Goal: Transaction & Acquisition: Download file/media

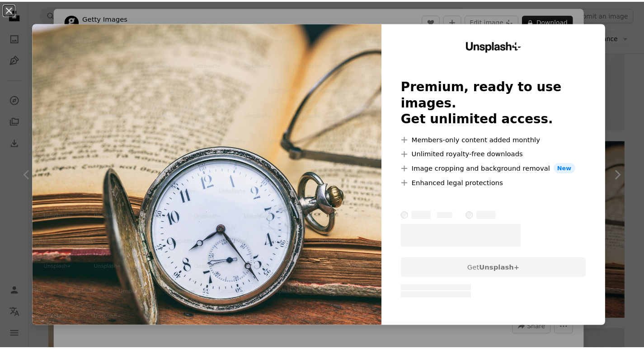
scroll to position [1175, 0]
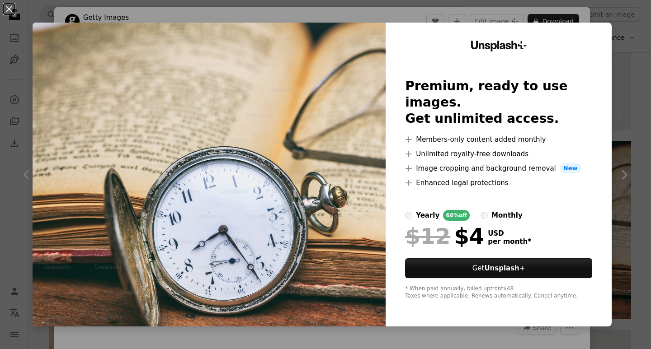
click at [623, 73] on div "An X shape Unsplash+ Premium, ready to use images. Get unlimited access. A plus…" at bounding box center [325, 174] width 651 height 349
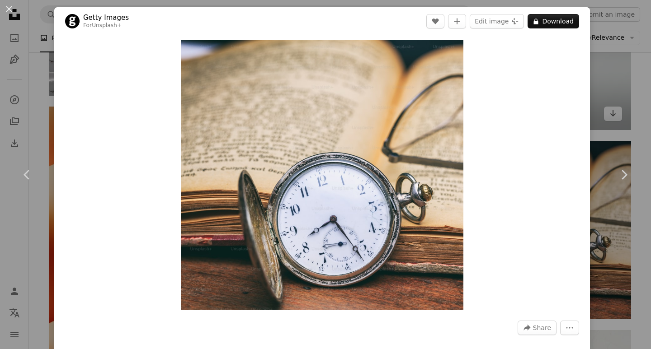
click at [612, 82] on div "An X shape Chevron left Chevron right Getty Images For Unsplash+ A heart A plus…" at bounding box center [325, 174] width 651 height 349
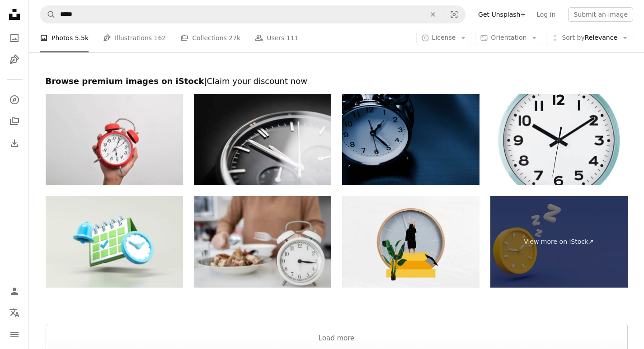
scroll to position [3044, 0]
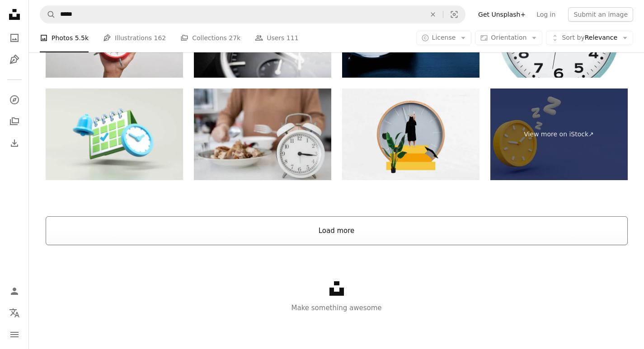
click at [417, 231] on button "Load more" at bounding box center [337, 230] width 582 height 29
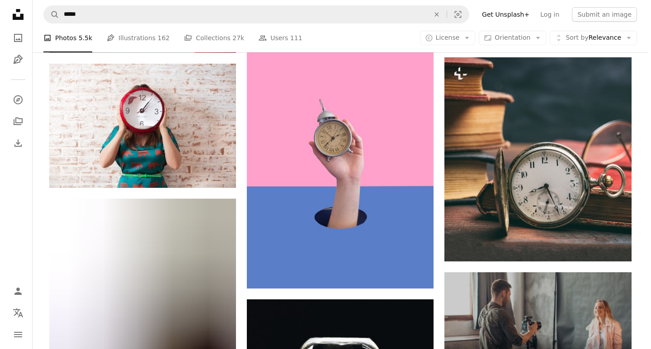
scroll to position [3722, 0]
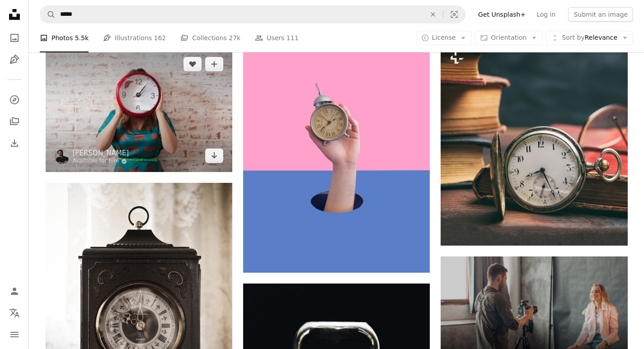
click at [165, 142] on img at bounding box center [139, 110] width 187 height 124
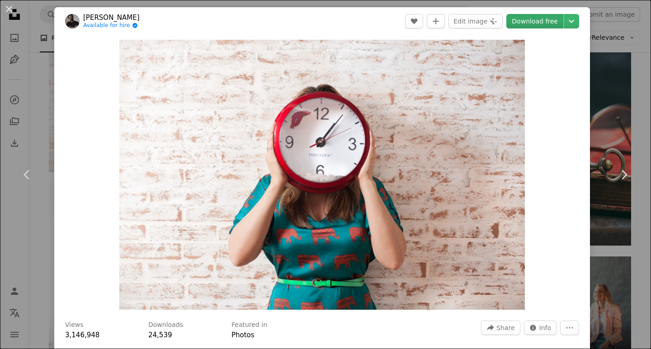
click at [520, 20] on link "Download free" at bounding box center [534, 21] width 57 height 14
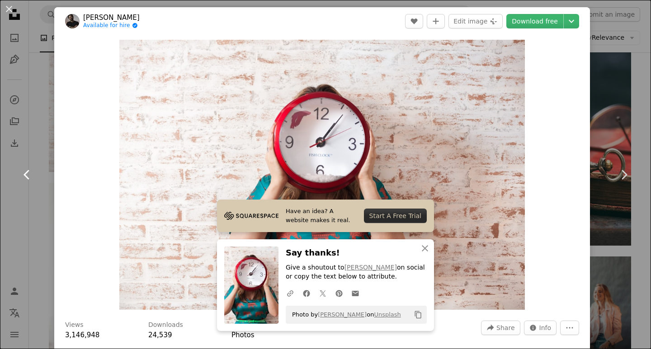
click at [1, 209] on link "Chevron left" at bounding box center [27, 174] width 54 height 87
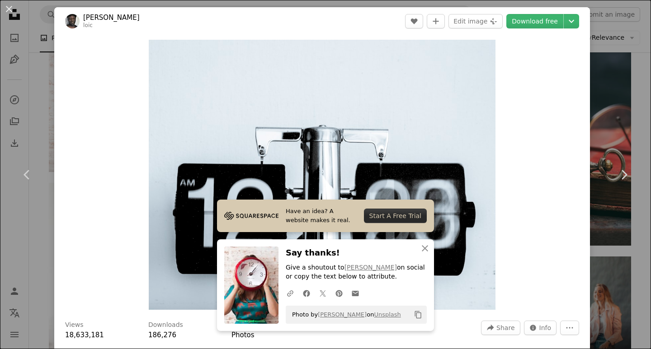
click at [632, 117] on div "An X shape Chevron left Chevron right Have an idea? A website makes it real. St…" at bounding box center [325, 174] width 651 height 349
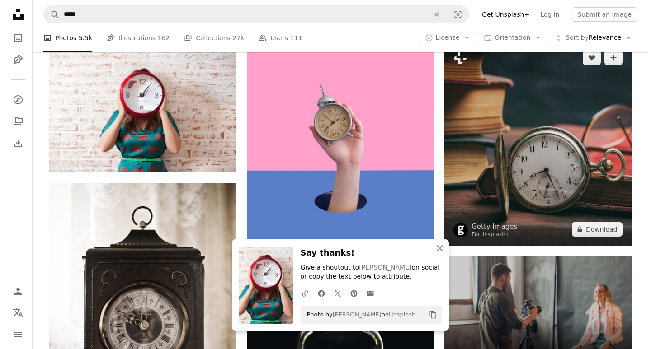
scroll to position [3767, 0]
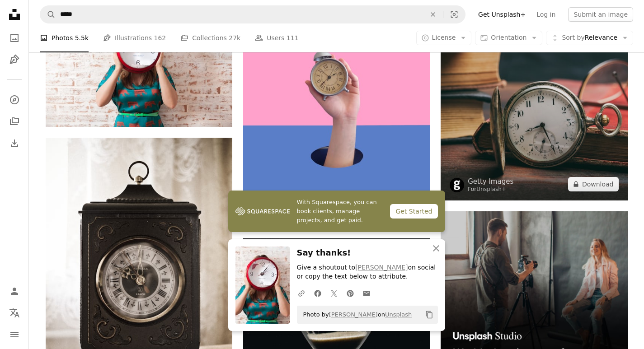
click at [581, 131] on img at bounding box center [534, 98] width 187 height 204
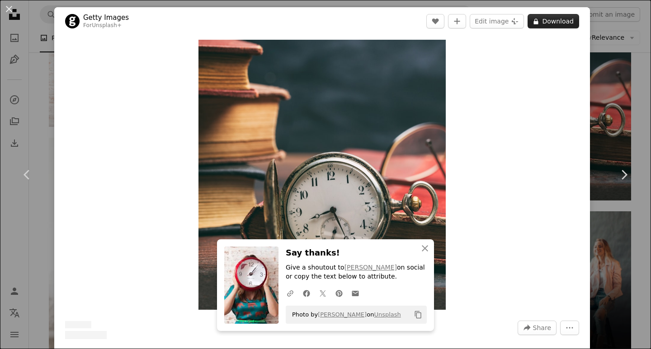
click at [544, 26] on button "A lock Download" at bounding box center [553, 21] width 52 height 14
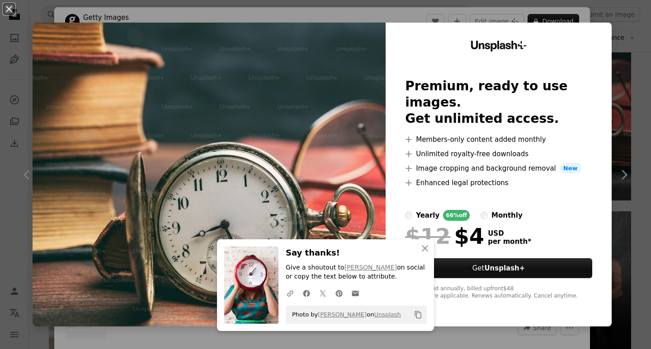
click at [633, 119] on div "An X shape An X shape Close Say thanks! Give a shoutout to [PERSON_NAME] on soc…" at bounding box center [325, 174] width 651 height 349
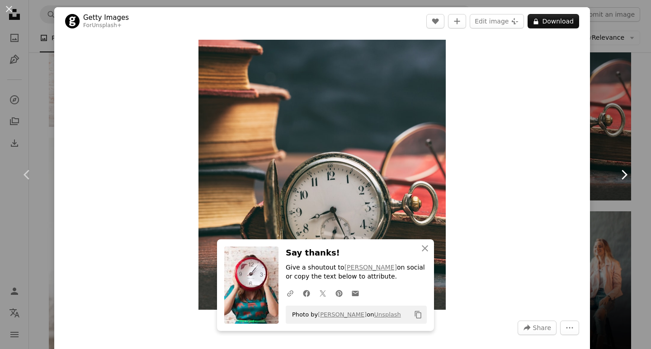
drag, startPoint x: 610, startPoint y: 156, endPoint x: 609, endPoint y: 163, distance: 7.3
click at [610, 156] on link "Chevron right" at bounding box center [623, 174] width 54 height 87
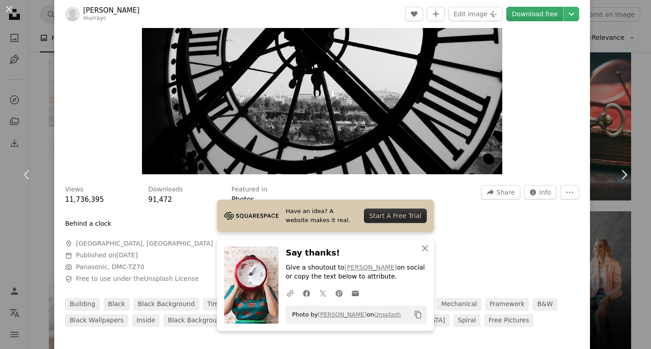
scroll to position [45, 0]
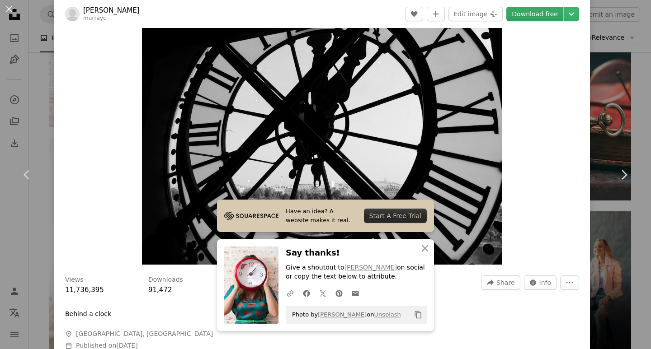
click at [530, 14] on link "Download free" at bounding box center [534, 14] width 57 height 14
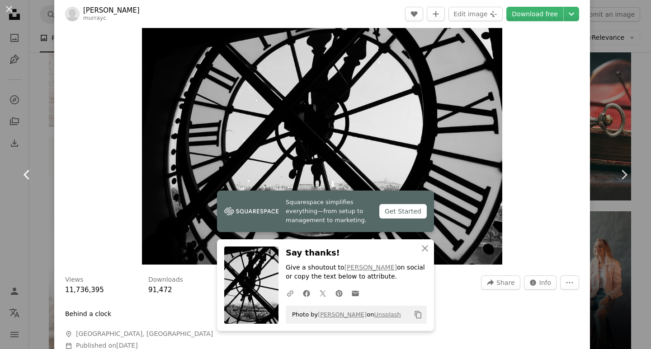
click at [0, 178] on link "Chevron left" at bounding box center [27, 174] width 54 height 87
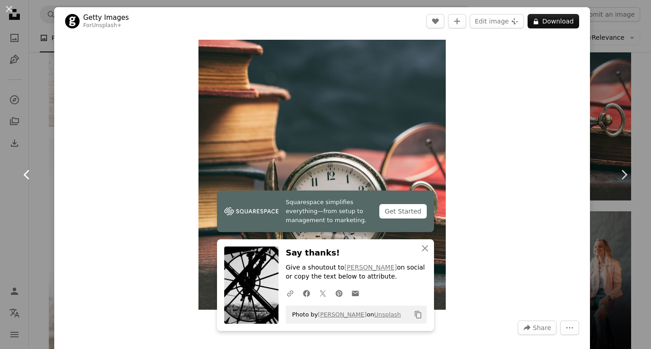
click at [0, 206] on link "Chevron left" at bounding box center [27, 174] width 54 height 87
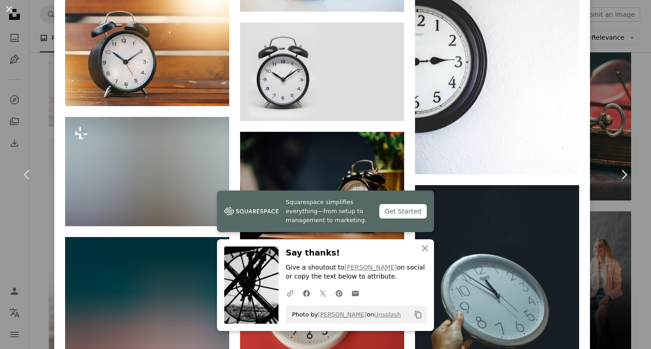
scroll to position [1626, 0]
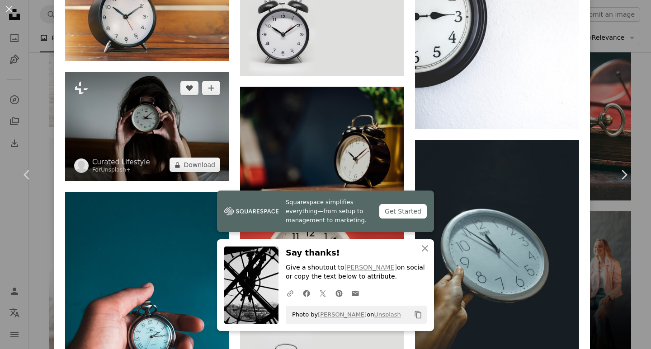
click at [166, 111] on img at bounding box center [147, 126] width 164 height 109
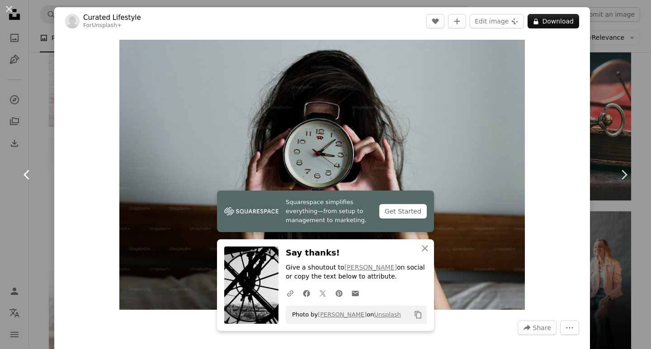
click at [0, 171] on link "Chevron left" at bounding box center [27, 174] width 54 height 87
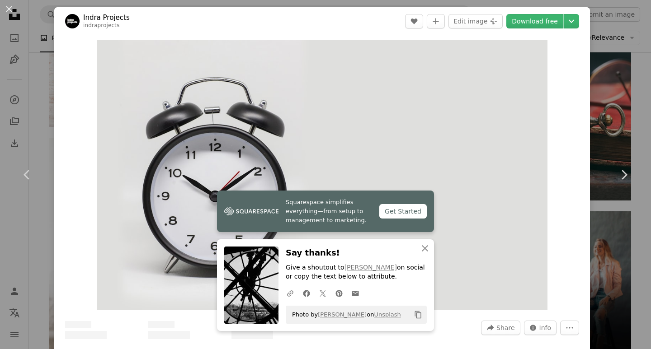
scroll to position [136, 0]
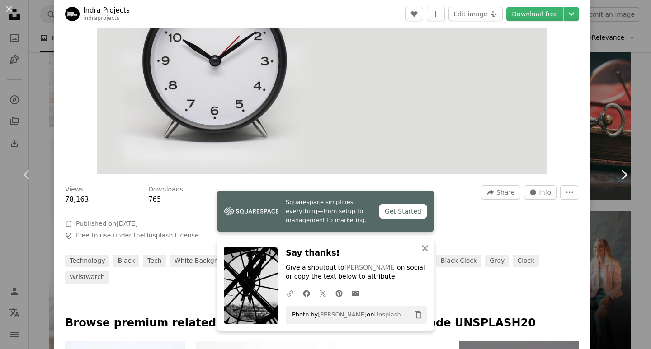
click at [627, 155] on link "Chevron right" at bounding box center [623, 174] width 54 height 87
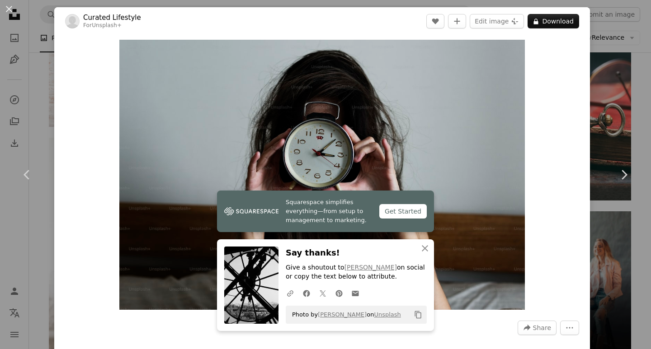
click at [0, 221] on div "An X shape Chevron left Chevron right Squarespace simplifies everything—from se…" at bounding box center [325, 174] width 651 height 349
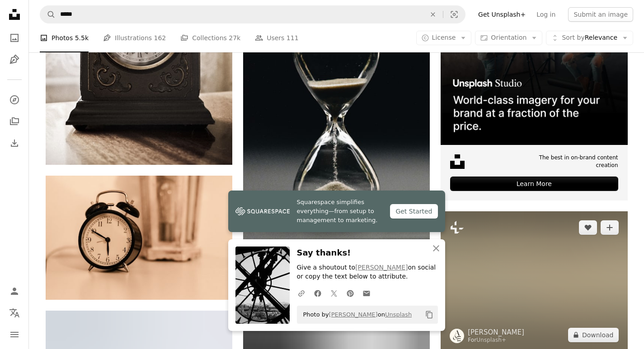
scroll to position [3948, 0]
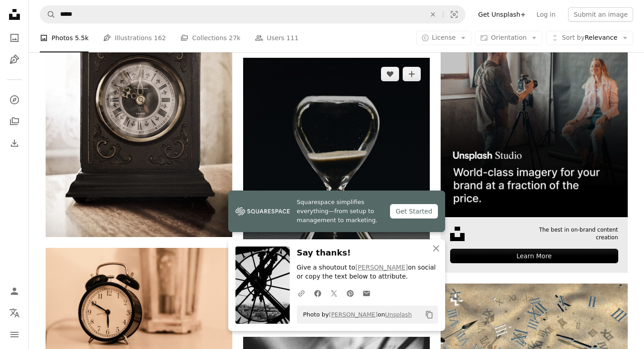
drag, startPoint x: 362, startPoint y: 135, endPoint x: 467, endPoint y: 175, distance: 111.8
click at [362, 135] on img at bounding box center [336, 192] width 187 height 268
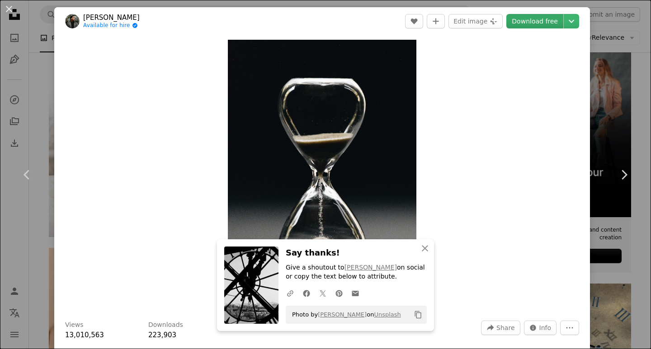
click at [527, 23] on link "Download free" at bounding box center [534, 21] width 57 height 14
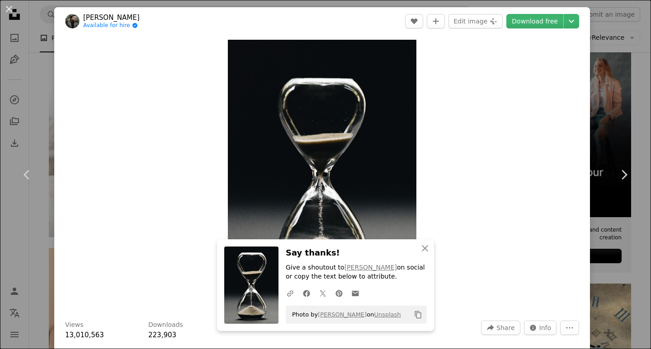
click at [0, 239] on div "An X shape Chevron left Chevron right An X shape Close Say thanks! Give a shout…" at bounding box center [325, 174] width 651 height 349
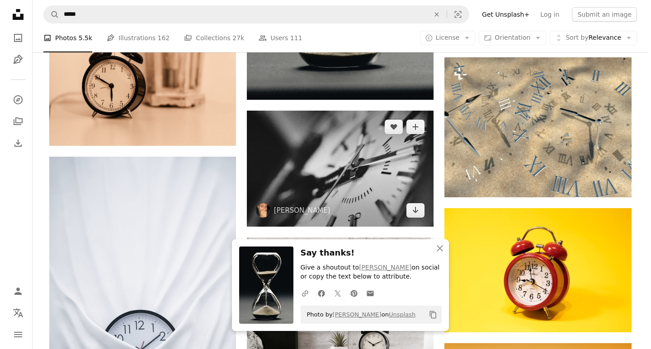
scroll to position [4174, 0]
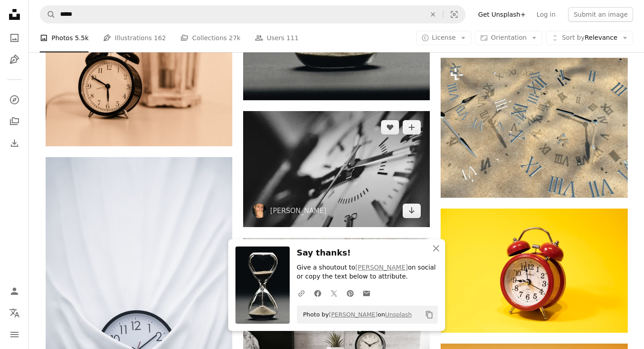
click at [358, 161] on img at bounding box center [336, 169] width 187 height 116
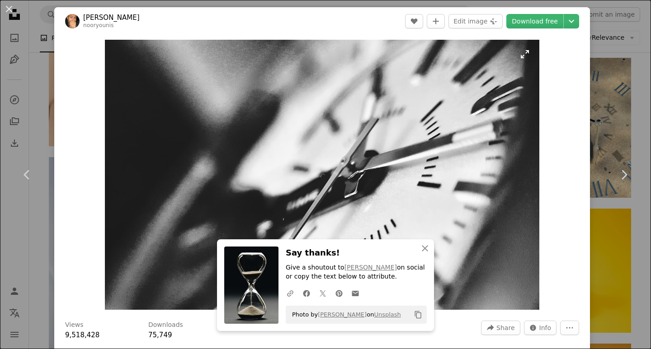
click at [526, 26] on link "Download free" at bounding box center [534, 21] width 57 height 14
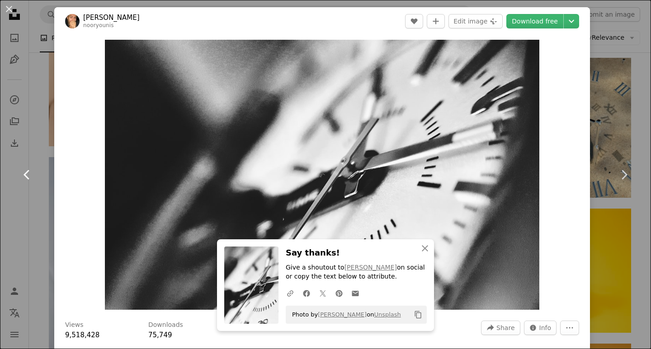
click at [0, 186] on link "Chevron left" at bounding box center [27, 174] width 54 height 87
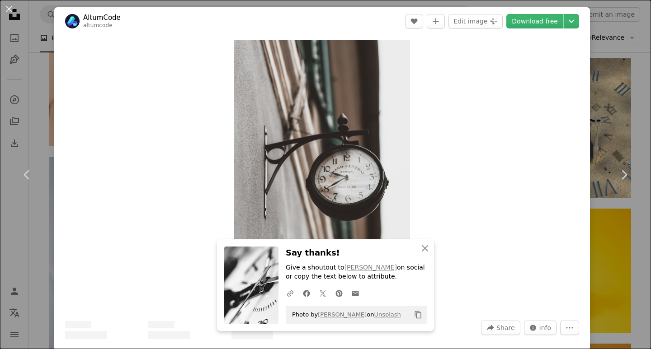
click at [635, 174] on link "Chevron right" at bounding box center [623, 174] width 54 height 87
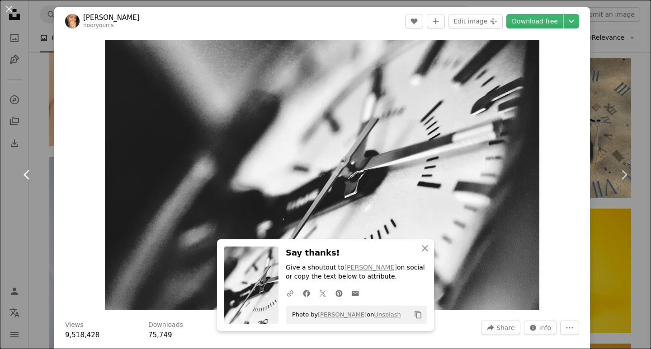
click at [0, 159] on link "Chevron left" at bounding box center [27, 174] width 54 height 87
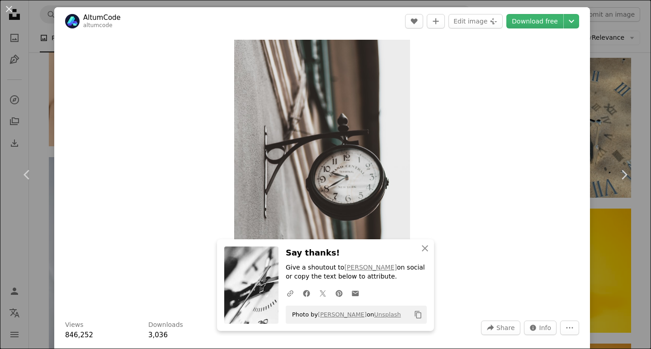
click at [34, 36] on div "An X shape Chevron left Chevron right An X shape Close Say thanks! Give a shout…" at bounding box center [325, 174] width 651 height 349
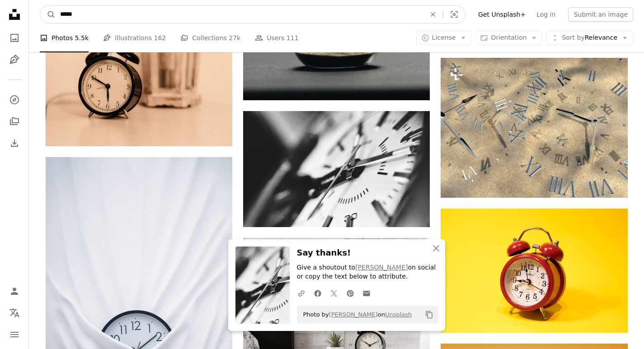
click at [147, 22] on input "*****" at bounding box center [239, 14] width 367 height 17
type input "*****"
click at [40, 6] on button "A magnifying glass" at bounding box center [47, 14] width 15 height 17
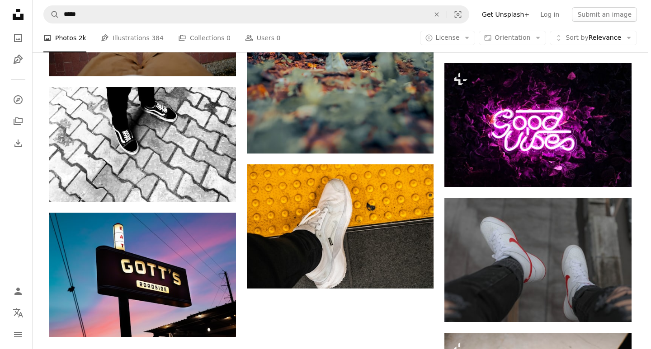
scroll to position [1130, 0]
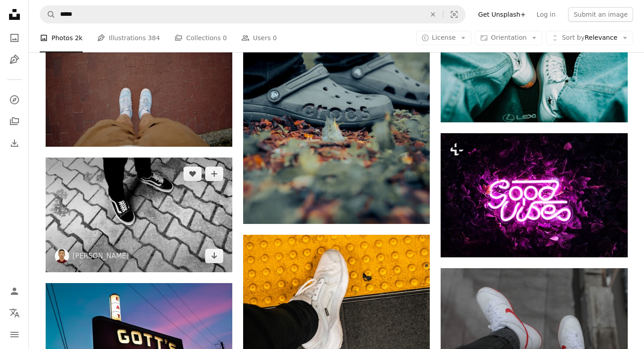
click at [170, 177] on img at bounding box center [139, 215] width 187 height 115
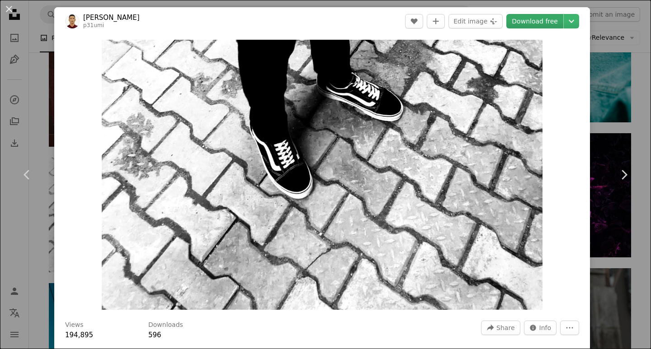
click at [529, 24] on link "Download free" at bounding box center [534, 21] width 57 height 14
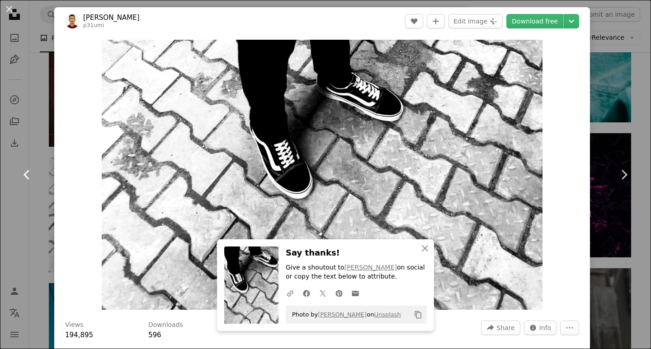
drag, startPoint x: 0, startPoint y: 196, endPoint x: 5, endPoint y: 189, distance: 8.1
click at [0, 196] on link "Chevron left" at bounding box center [27, 174] width 54 height 87
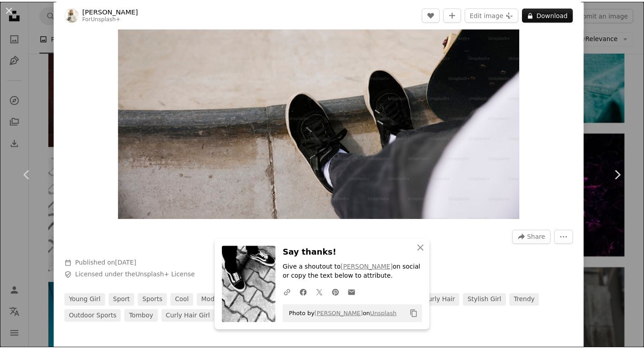
scroll to position [396, 0]
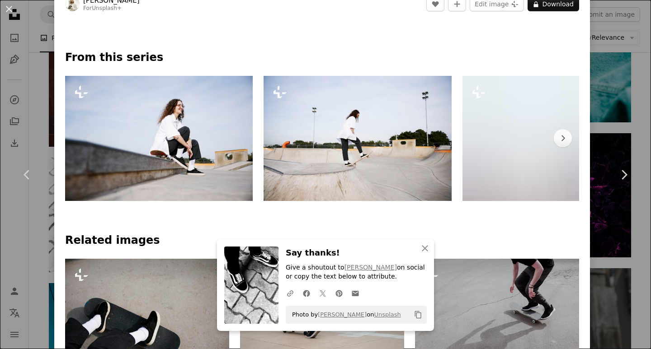
click at [620, 122] on div "An X shape Chevron left Chevron right An X shape Close Say thanks! Give a shout…" at bounding box center [325, 174] width 651 height 349
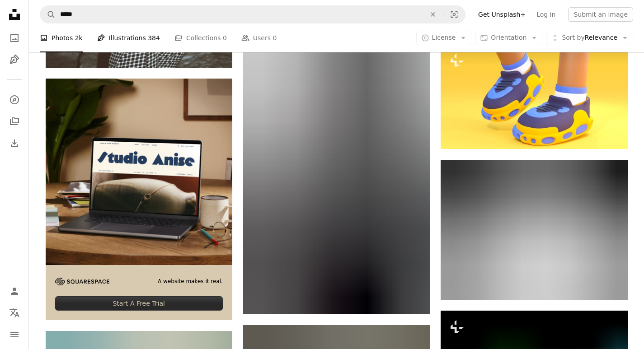
scroll to position [2033, 0]
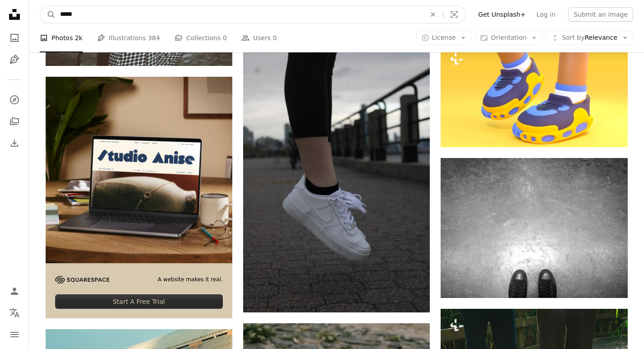
click at [119, 20] on input "*****" at bounding box center [239, 14] width 367 height 17
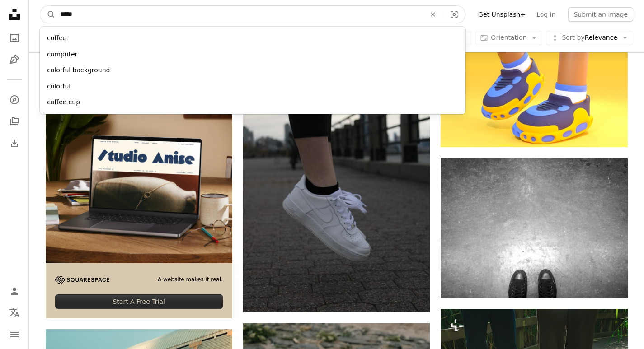
type input "******"
click button "A magnifying glass" at bounding box center [47, 14] width 15 height 17
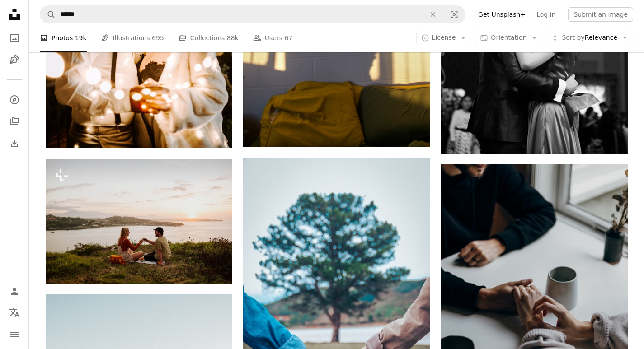
scroll to position [678, 0]
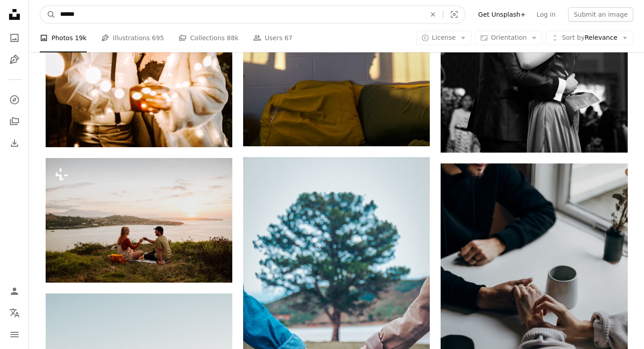
click at [159, 14] on input "******" at bounding box center [239, 14] width 367 height 17
type input "**********"
click at [40, 6] on button "A magnifying glass" at bounding box center [47, 14] width 15 height 17
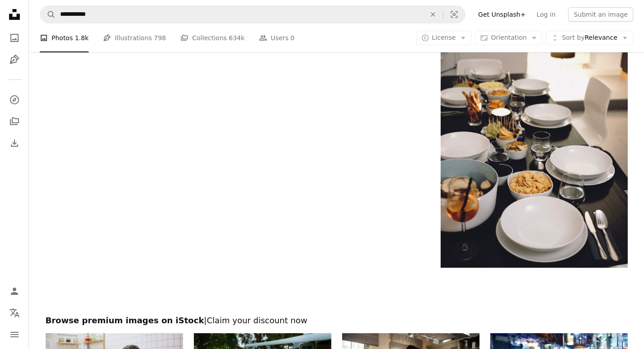
scroll to position [1606, 0]
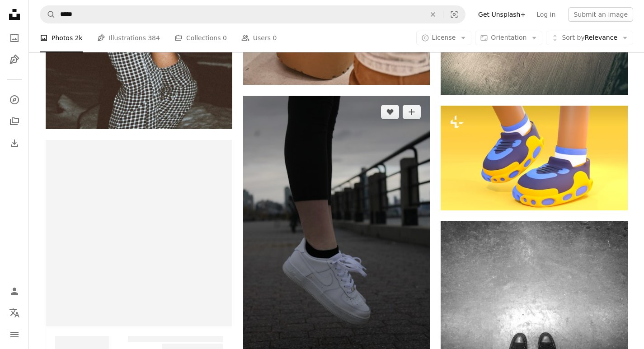
scroll to position [1897, 0]
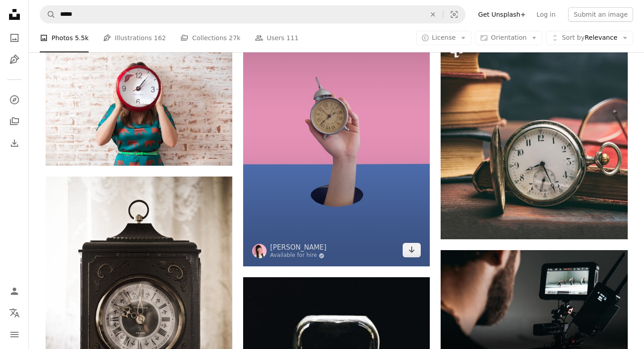
scroll to position [3677, 0]
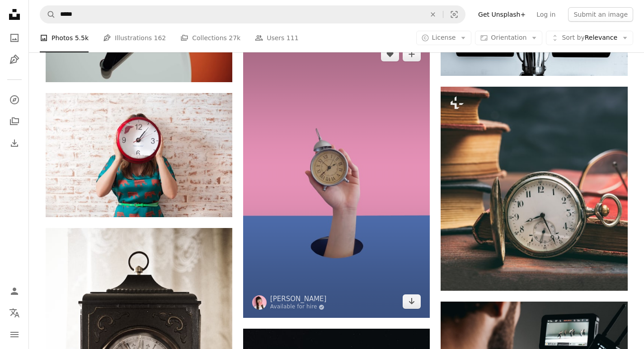
click at [306, 165] on img at bounding box center [336, 178] width 187 height 280
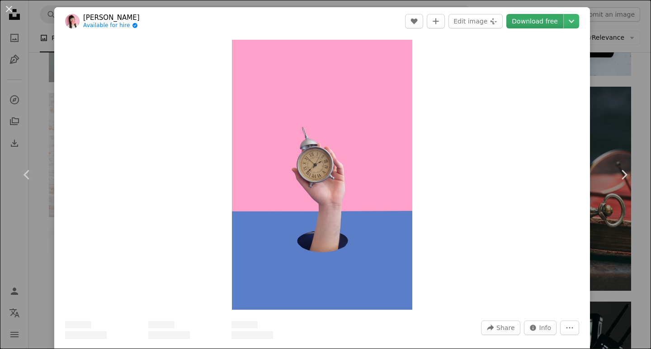
click at [524, 21] on link "Download free" at bounding box center [534, 21] width 57 height 14
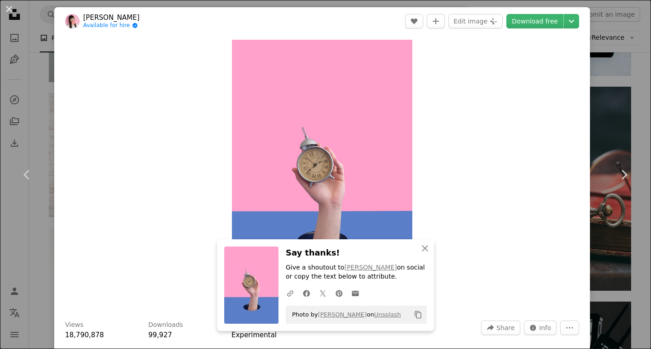
click at [0, 267] on div "An X shape Chevron left Chevron right An X shape Close Say thanks! Give a shout…" at bounding box center [325, 174] width 651 height 349
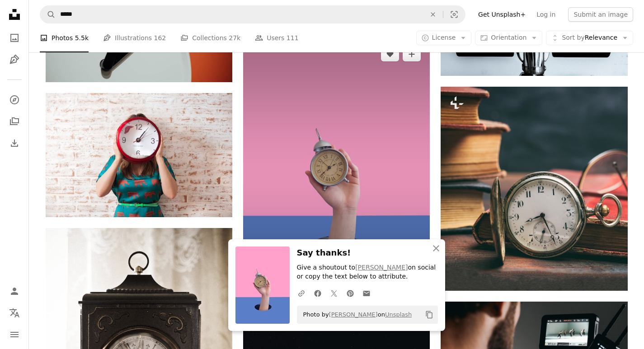
click at [362, 130] on img at bounding box center [336, 178] width 187 height 280
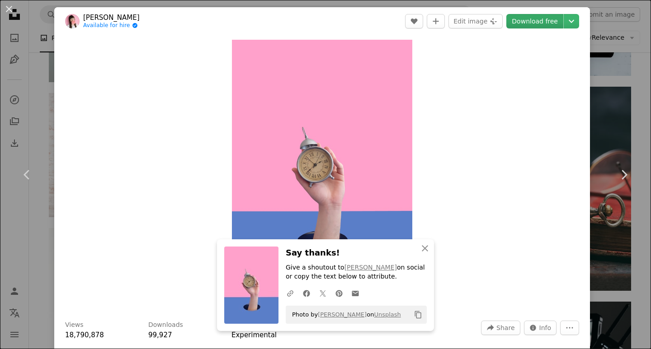
click at [530, 22] on link "Download free" at bounding box center [534, 21] width 57 height 14
click at [537, 19] on link "Download free" at bounding box center [534, 21] width 57 height 14
drag, startPoint x: 4, startPoint y: 242, endPoint x: 65, endPoint y: 218, distance: 65.9
click at [4, 242] on div "An X shape Chevron left Chevron right An X shape Close Say thanks! Give a shout…" at bounding box center [325, 174] width 651 height 349
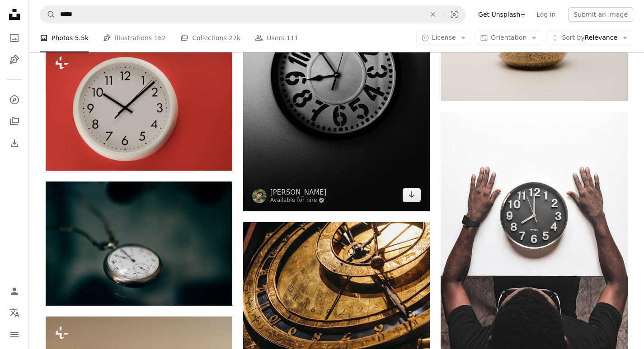
scroll to position [2321, 0]
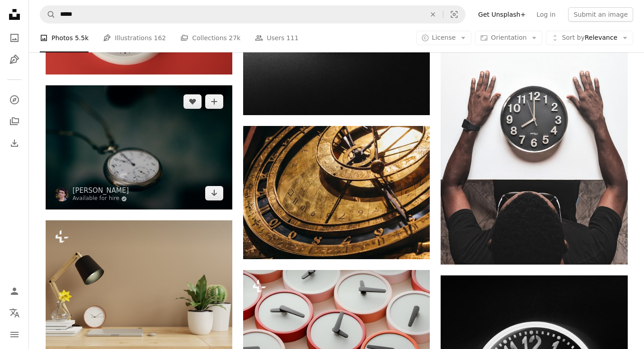
click at [91, 145] on img at bounding box center [139, 147] width 187 height 124
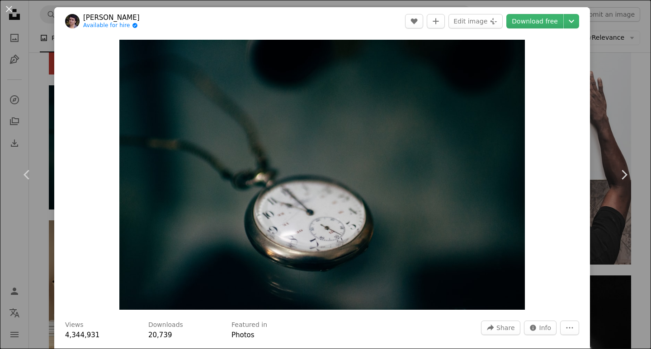
click at [0, 229] on div "An X shape Chevron left Chevron right Rodion Kutsaiev Available for hire A chec…" at bounding box center [325, 174] width 651 height 349
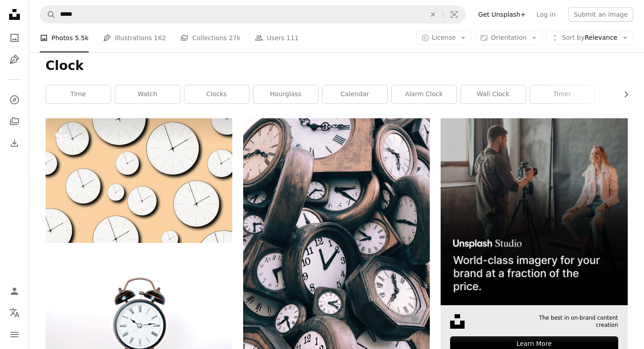
scroll to position [197, 0]
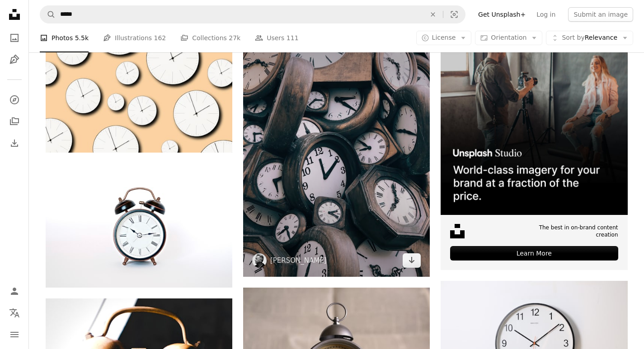
click at [335, 140] on img at bounding box center [336, 152] width 187 height 249
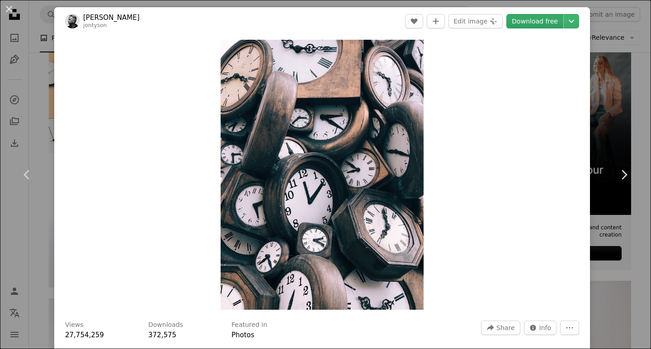
click at [535, 21] on link "Download free" at bounding box center [534, 21] width 57 height 14
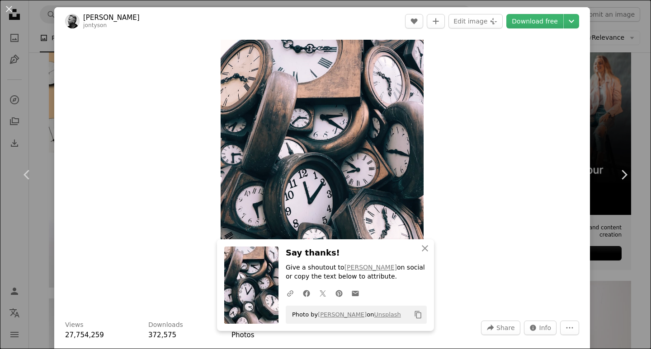
drag, startPoint x: 3, startPoint y: 234, endPoint x: 258, endPoint y: 40, distance: 320.4
click at [3, 234] on div "An X shape Chevron left Chevron right An X shape Close Say thanks! Give a shout…" at bounding box center [325, 174] width 651 height 349
